Goal: Transaction & Acquisition: Purchase product/service

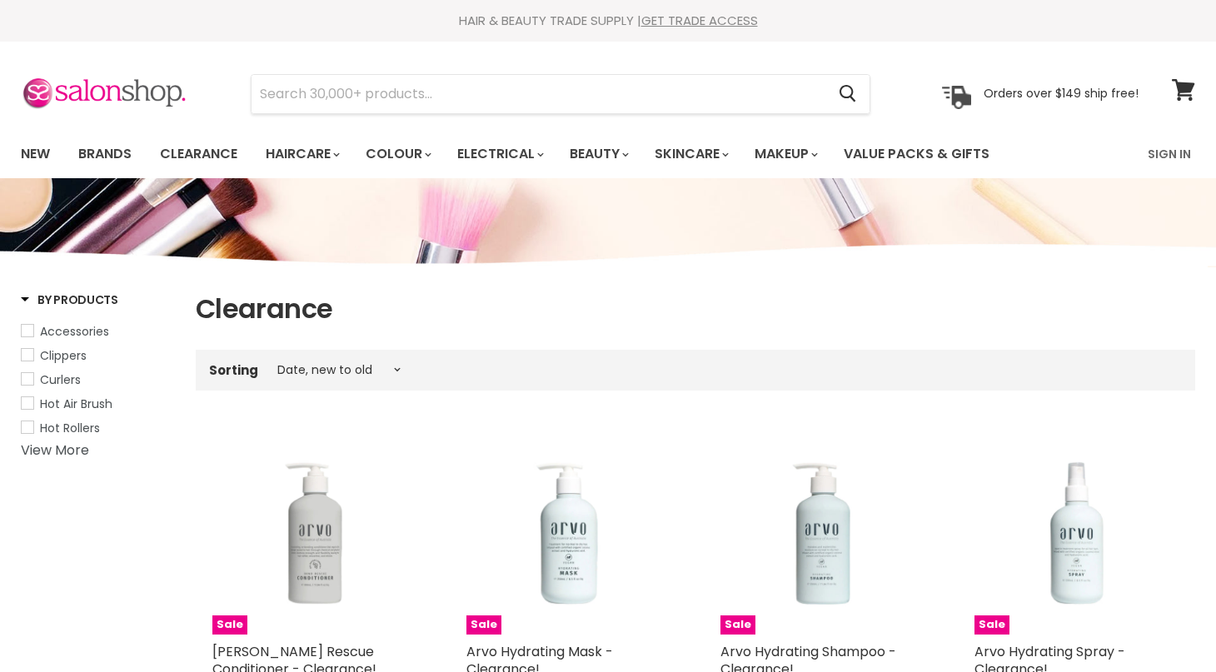
select select "created-descending"
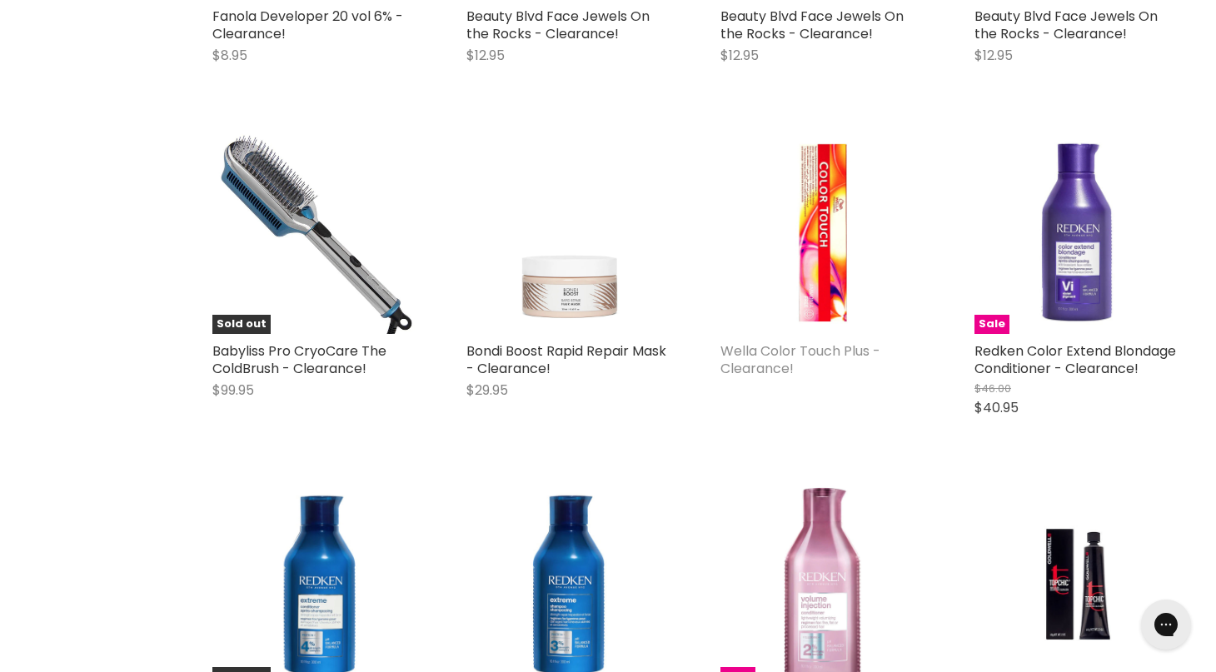
click at [748, 355] on link "Wella Color Touch Plus - Clearance!" at bounding box center [801, 360] width 160 height 37
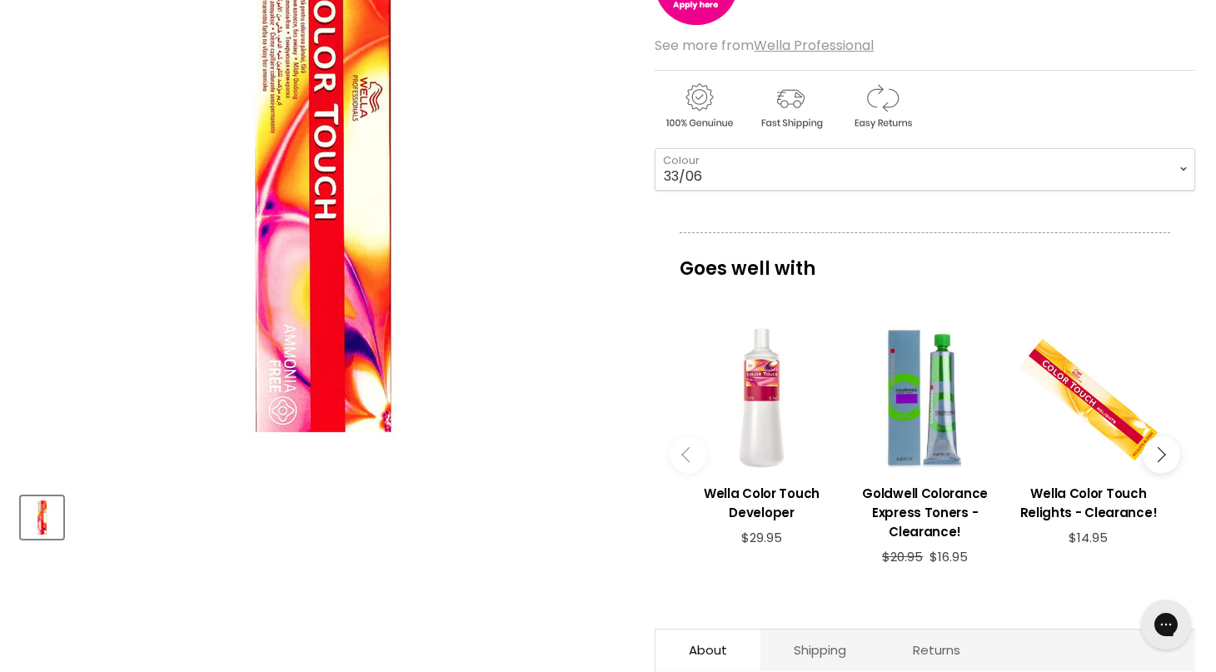
scroll to position [165, 0]
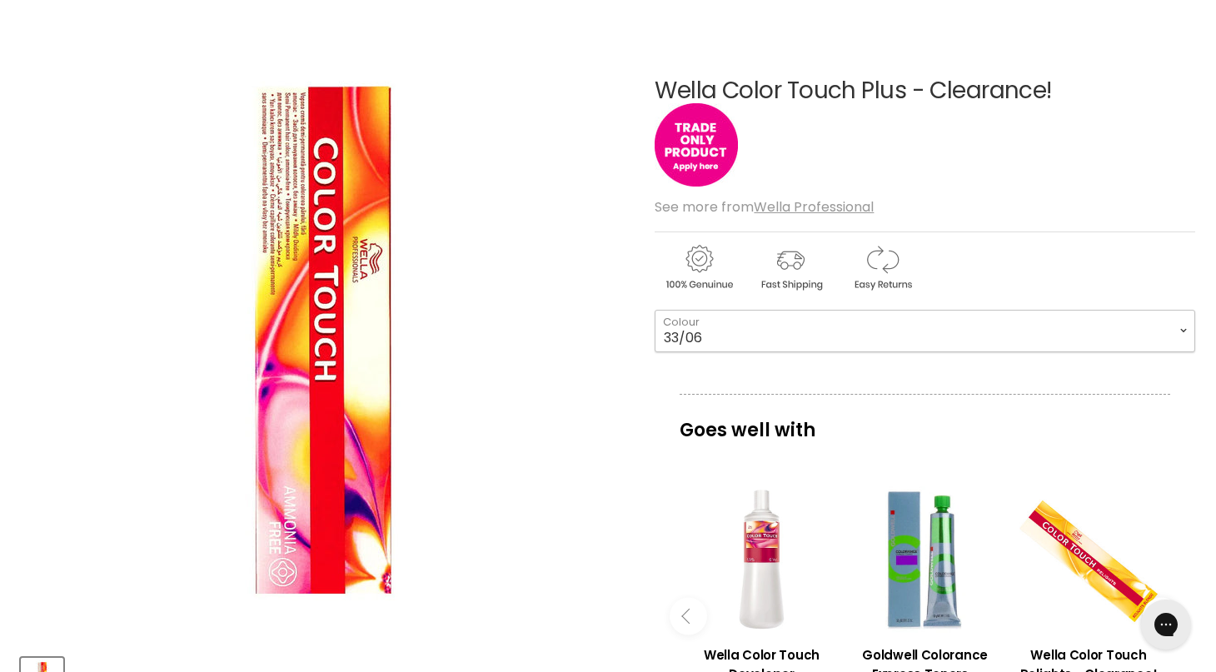
click at [1185, 327] on select "33/06 44/05 44/06" at bounding box center [925, 331] width 541 height 42
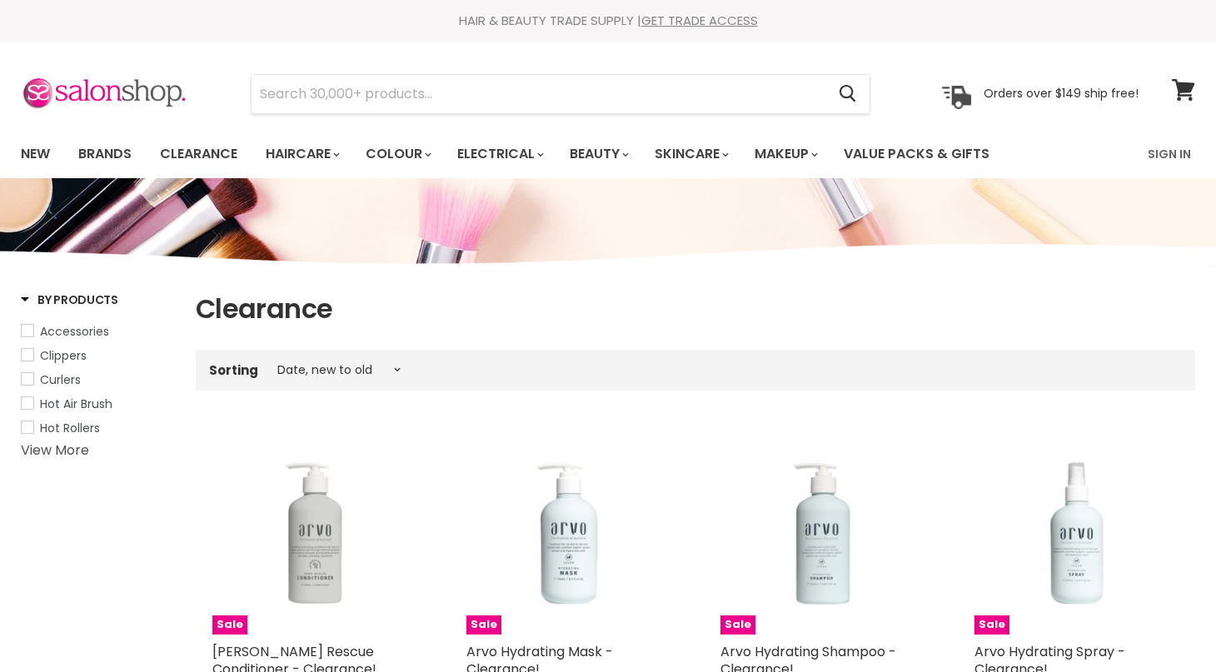
select select "created-descending"
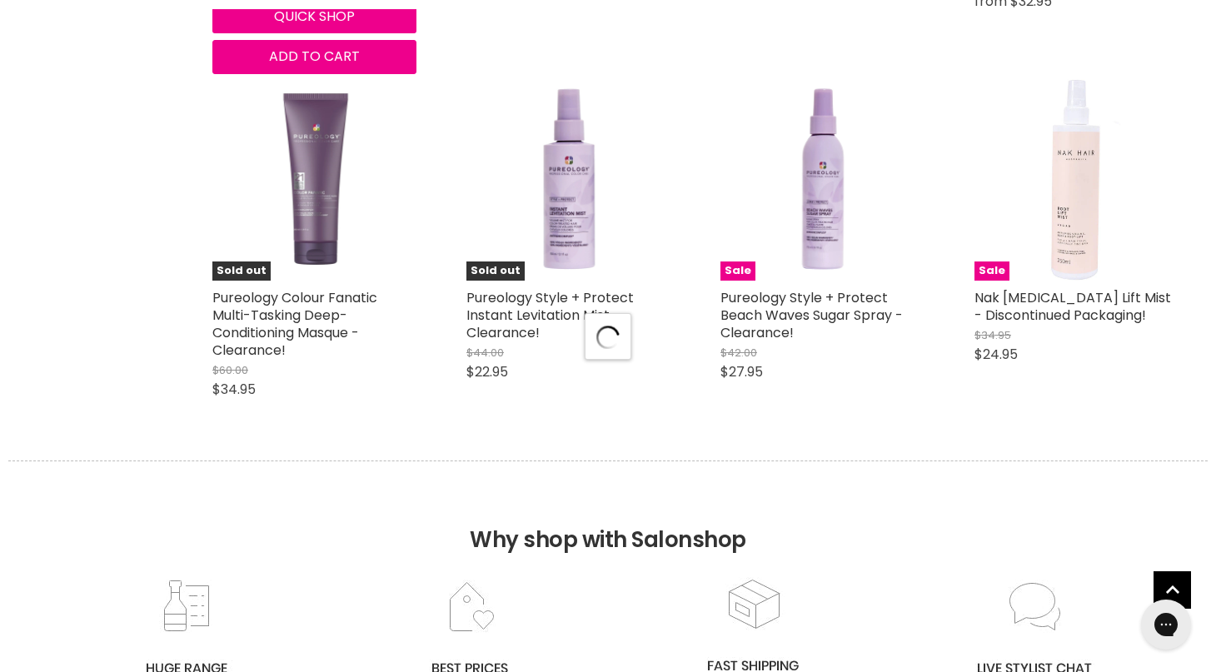
select select "created-descending"
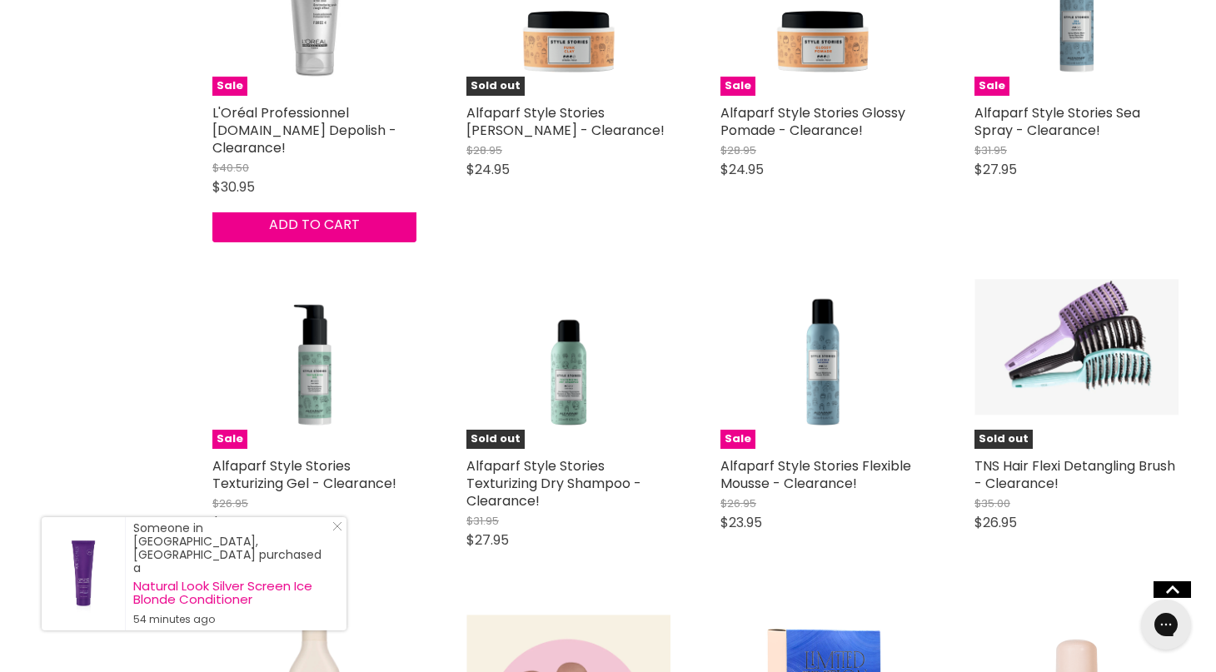
scroll to position [6390, 0]
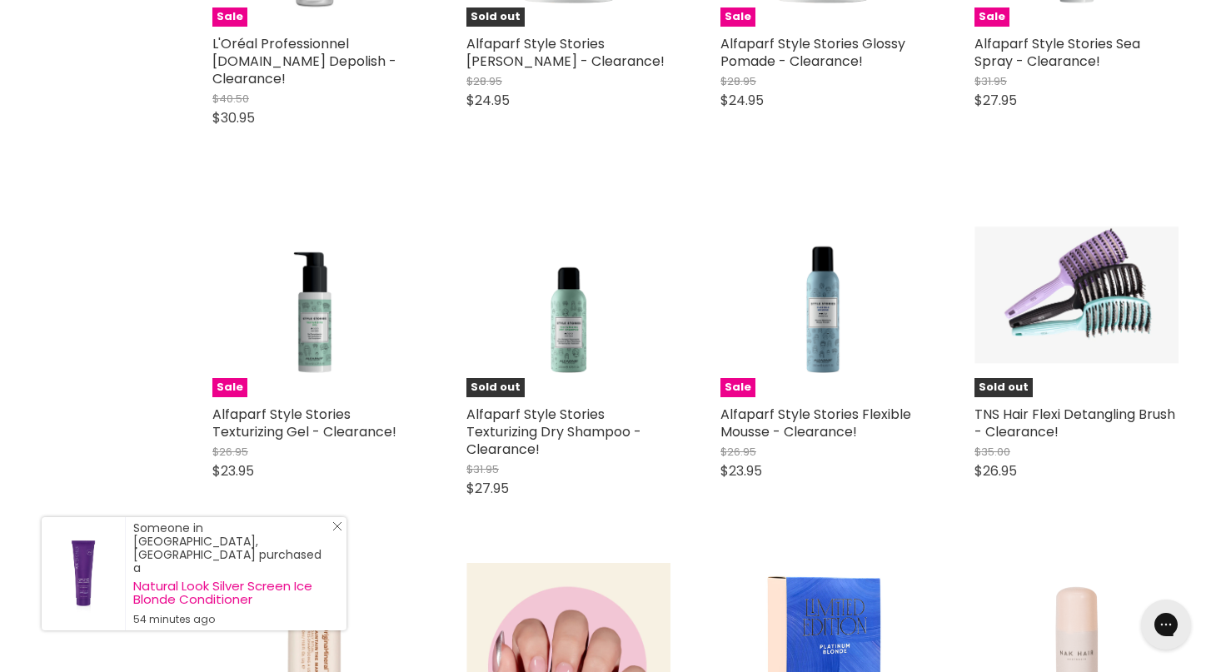
click at [340, 531] on icon "Close Icon" at bounding box center [337, 526] width 10 height 10
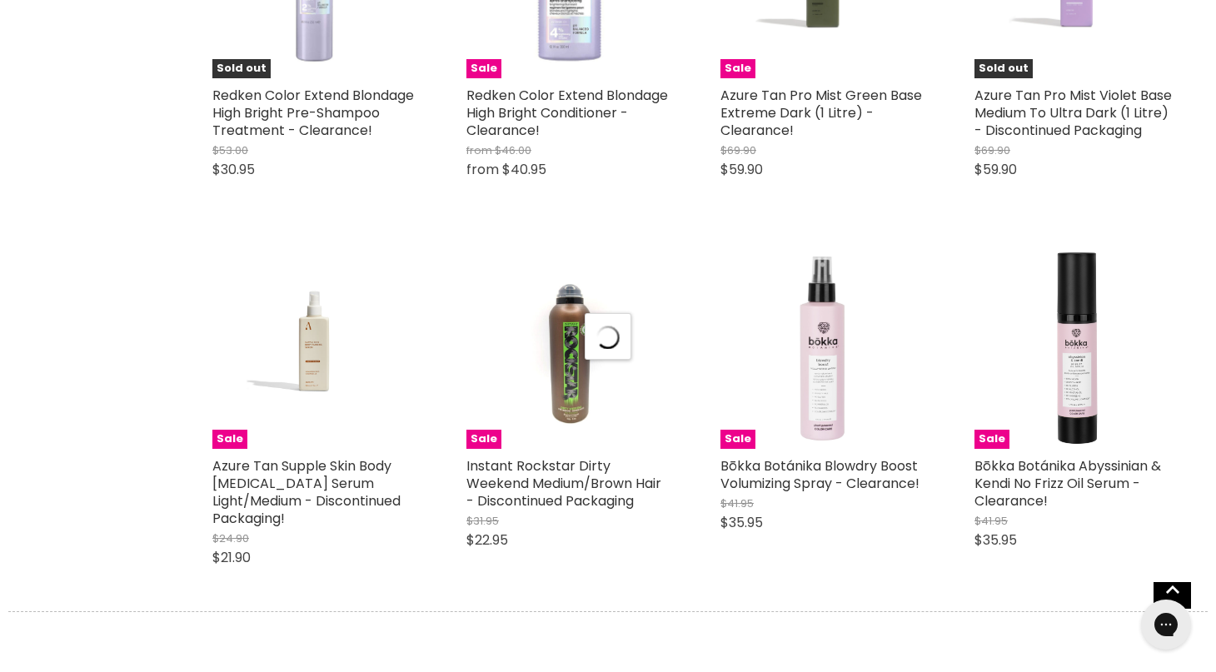
select select "created-descending"
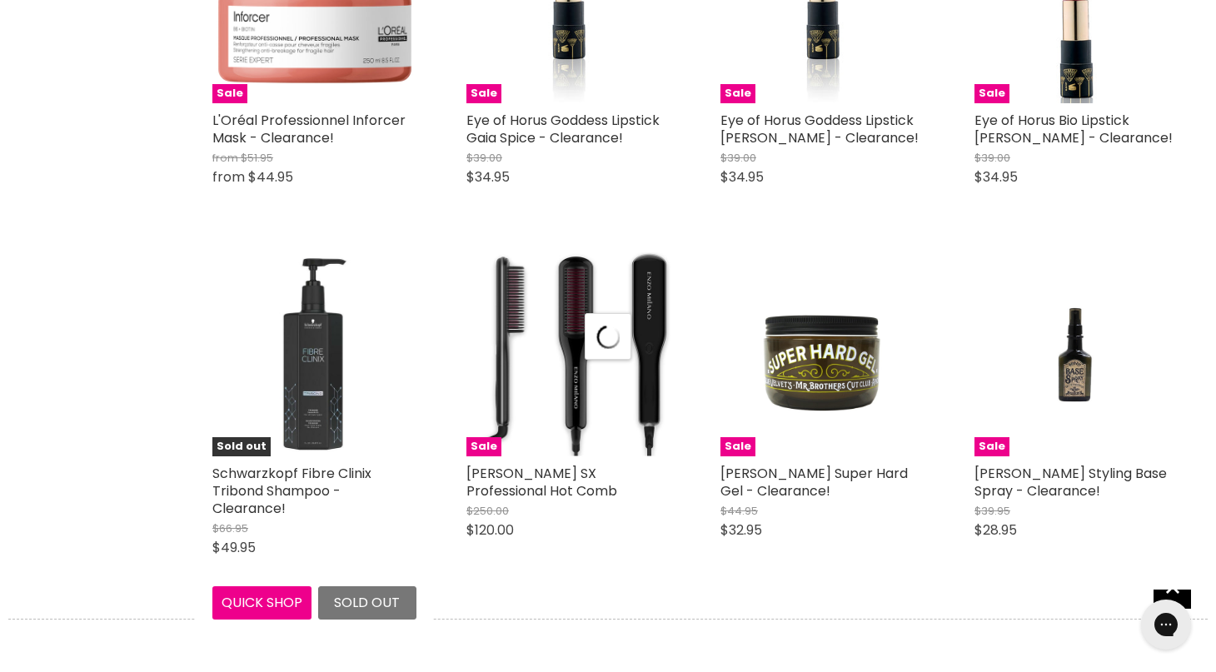
scroll to position [13169, 0]
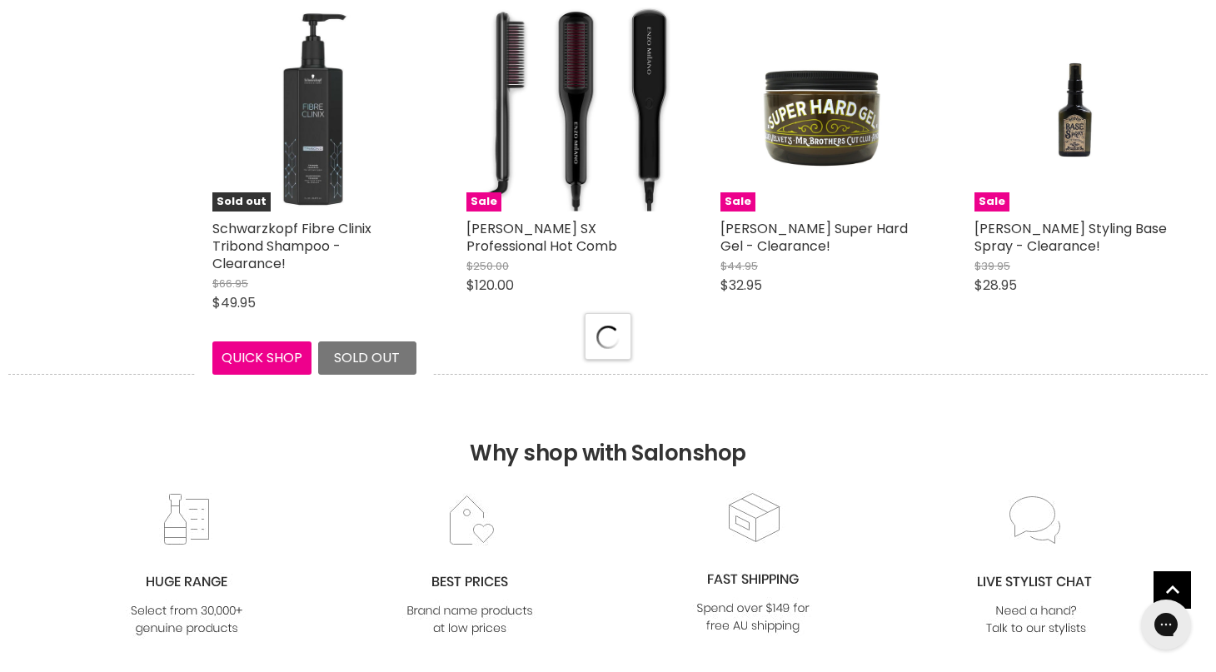
select select "created-descending"
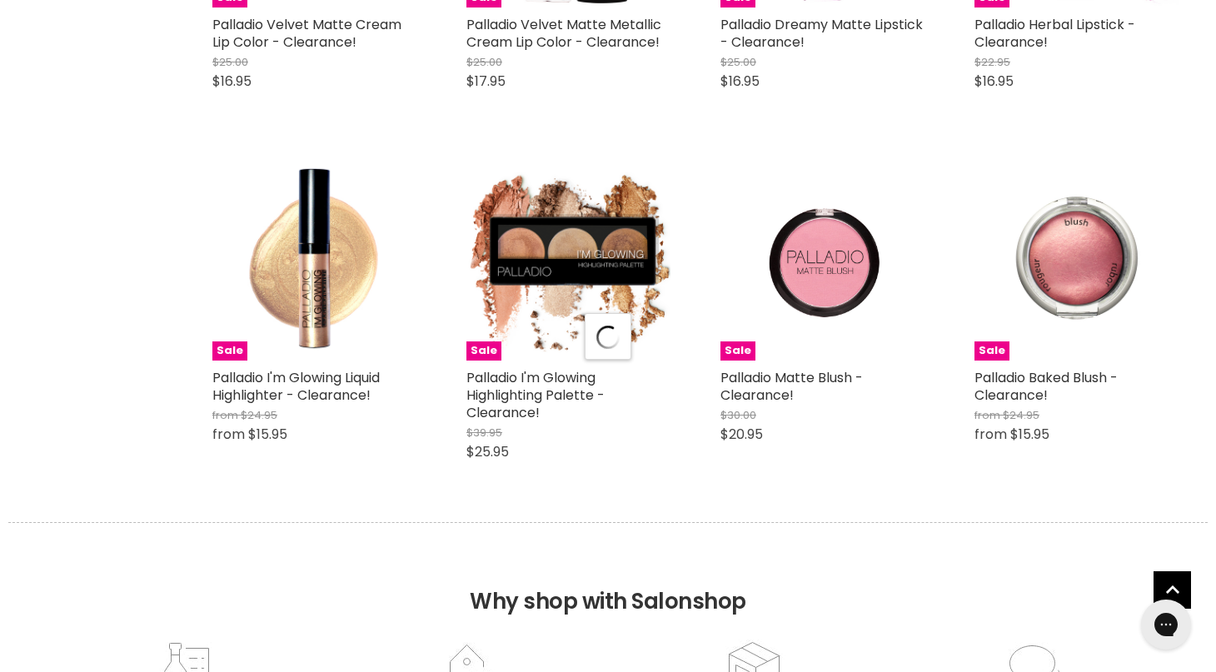
select select "created-descending"
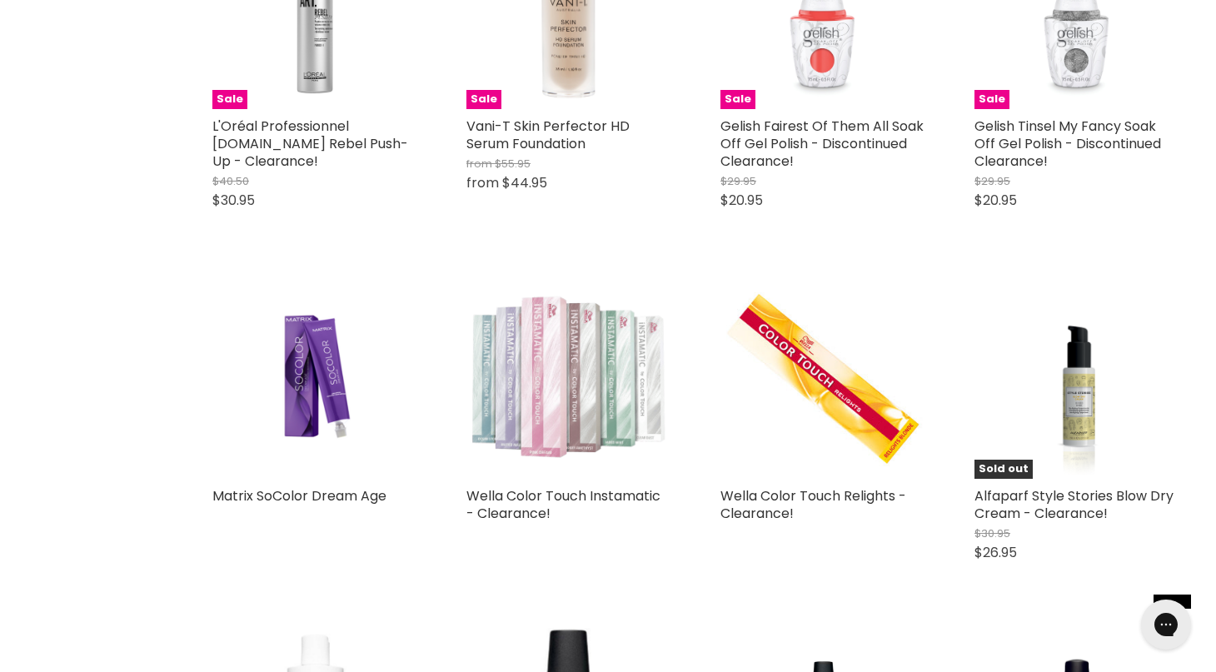
scroll to position [19127, 0]
